Goal: Navigation & Orientation: Find specific page/section

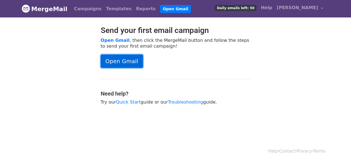
click at [115, 64] on link "Open Gmail" at bounding box center [122, 61] width 42 height 13
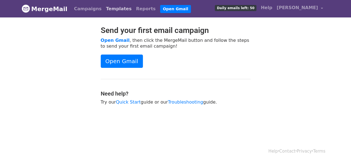
click at [112, 9] on link "Templates" at bounding box center [119, 8] width 30 height 11
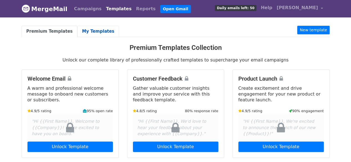
click at [93, 32] on link "My Templates" at bounding box center [98, 31] width 42 height 11
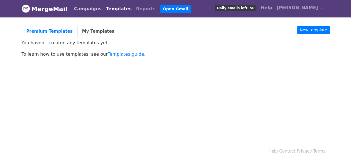
click at [90, 9] on link "Campaigns" at bounding box center [88, 8] width 32 height 11
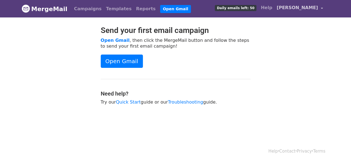
click at [308, 9] on span "[PERSON_NAME]" at bounding box center [296, 7] width 41 height 7
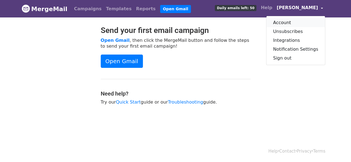
click at [287, 23] on link "Account" at bounding box center [295, 22] width 59 height 9
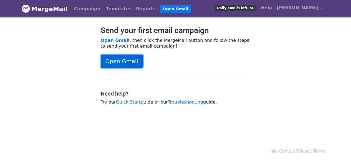
click at [117, 66] on link "Open Gmail" at bounding box center [122, 61] width 42 height 13
